Goal: Check status: Check status

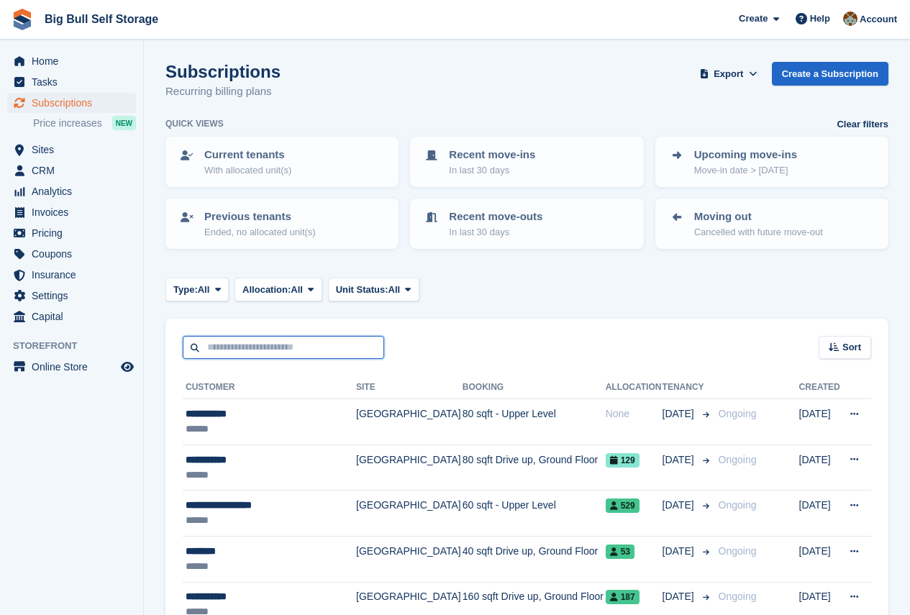
click at [254, 351] on input "text" at bounding box center [283, 348] width 201 height 24
type input "********"
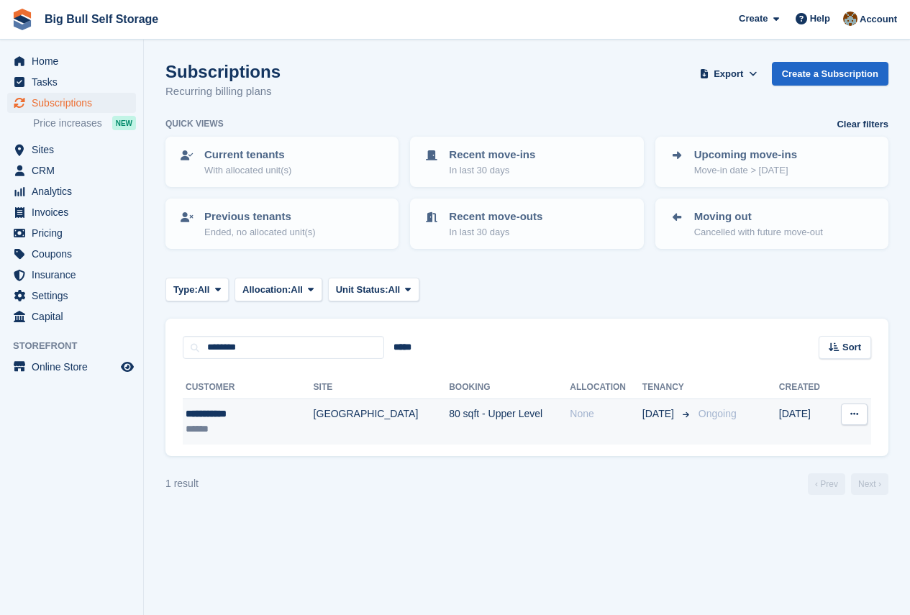
click at [214, 416] on div "**********" at bounding box center [235, 413] width 98 height 15
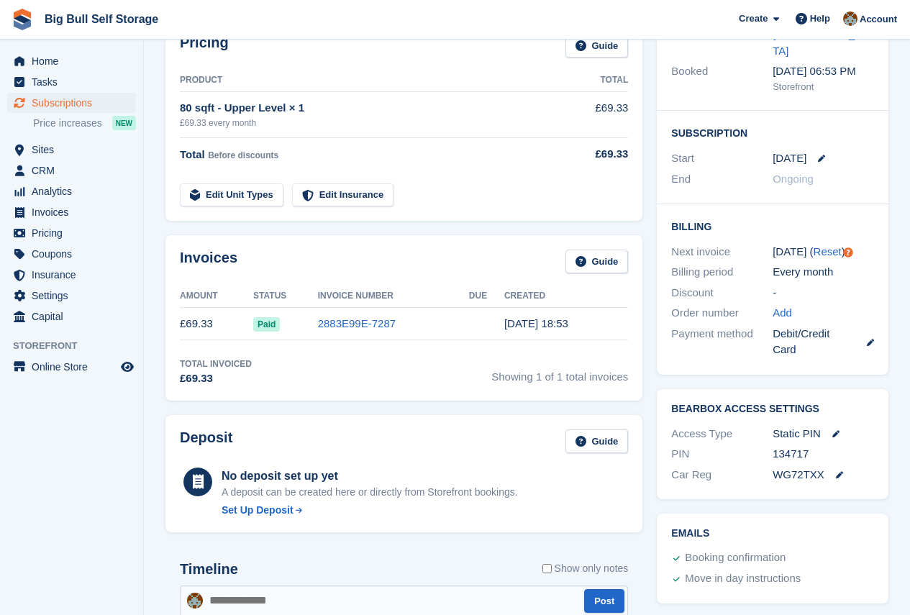
scroll to position [216, 0]
